Goal: Transaction & Acquisition: Obtain resource

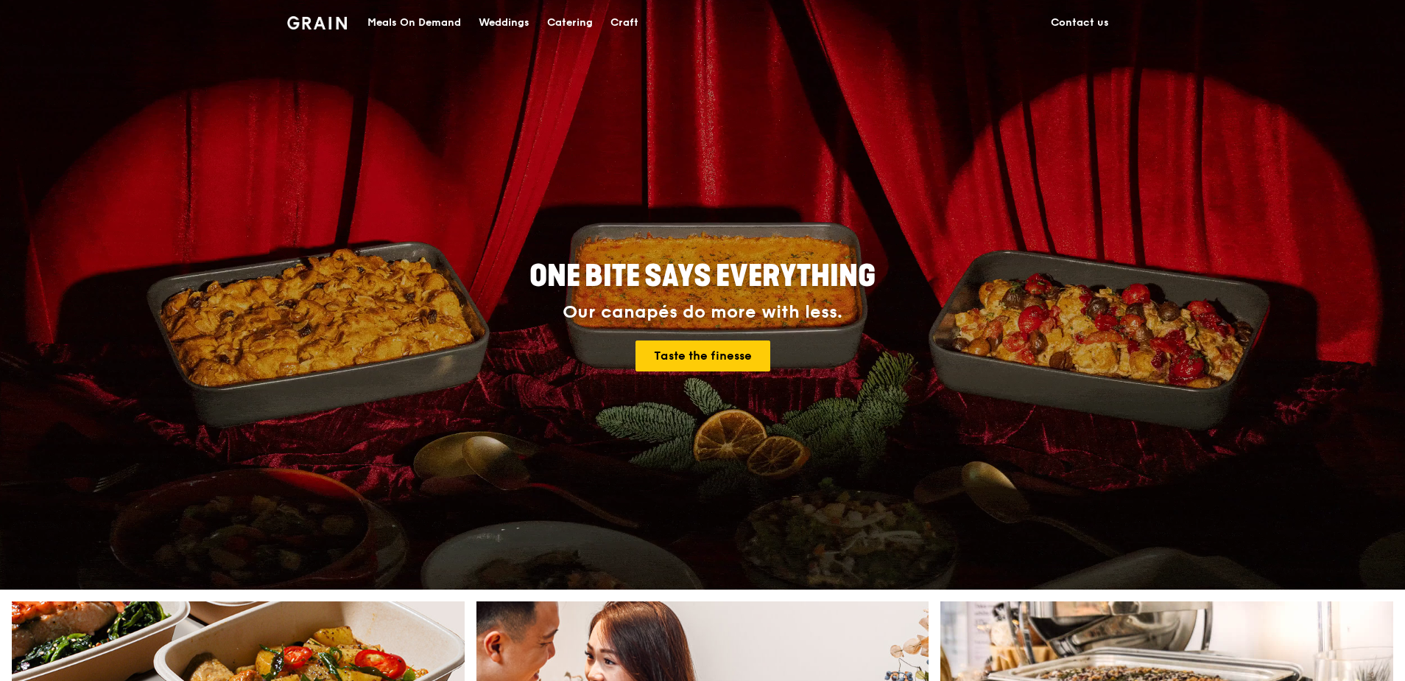
click at [584, 18] on div "Catering" at bounding box center [570, 23] width 46 height 44
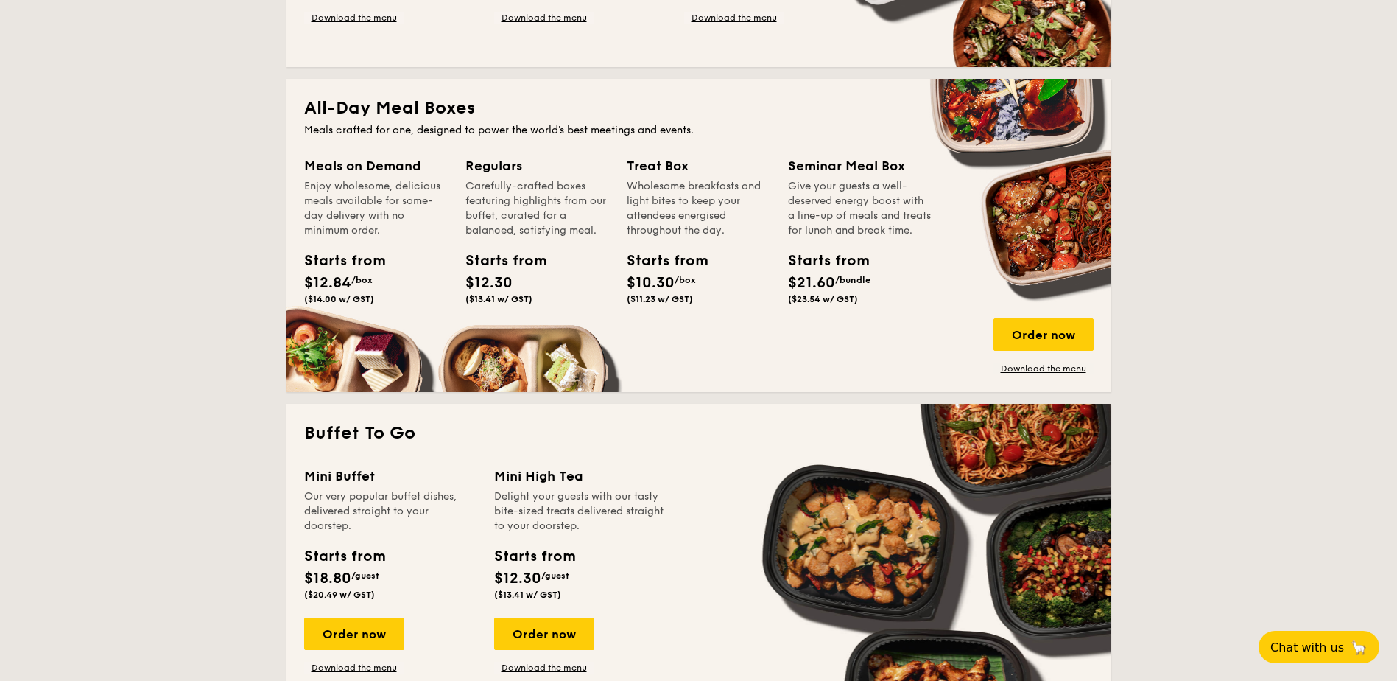
scroll to position [516, 0]
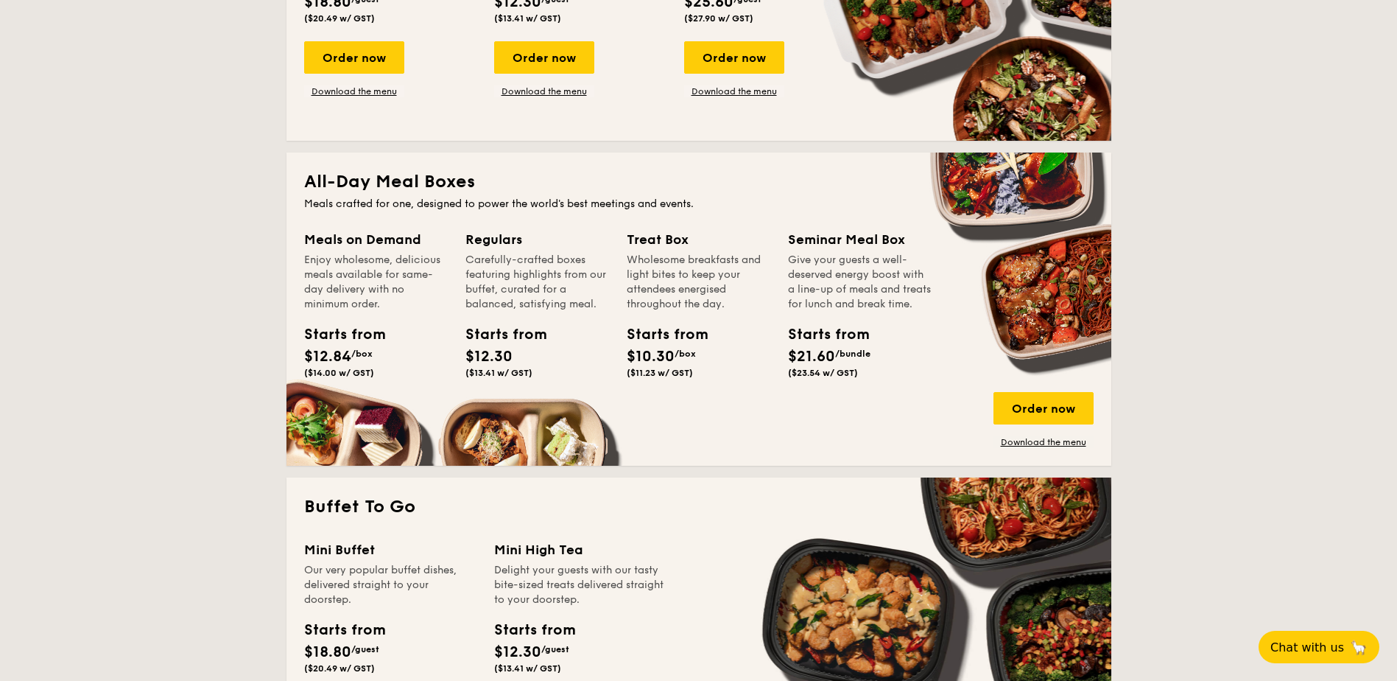
click at [993, 440] on div "Meals on Demand Enjoy wholesome, delicious meals available for same-day deliver…" at bounding box center [699, 338] width 790 height 219
click at [1014, 440] on link "Download the menu" at bounding box center [1044, 442] width 100 height 12
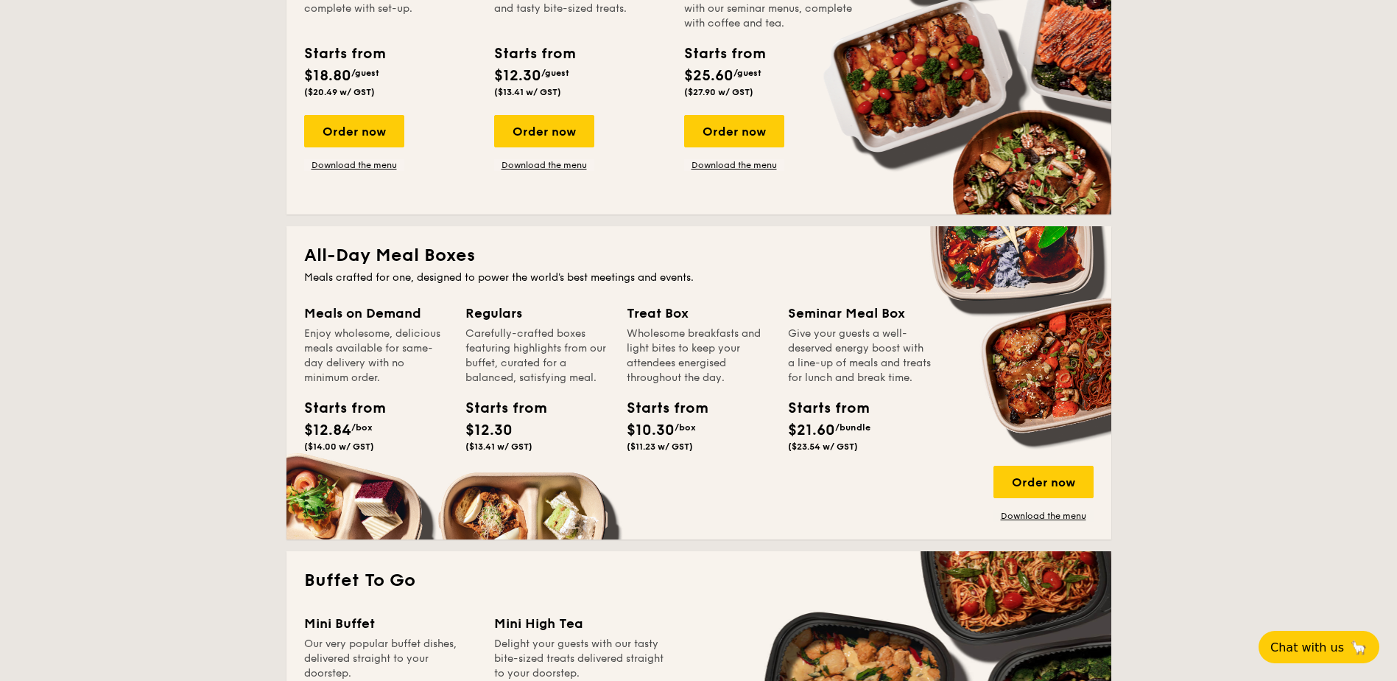
scroll to position [368, 0]
